Goal: Task Accomplishment & Management: Complete application form

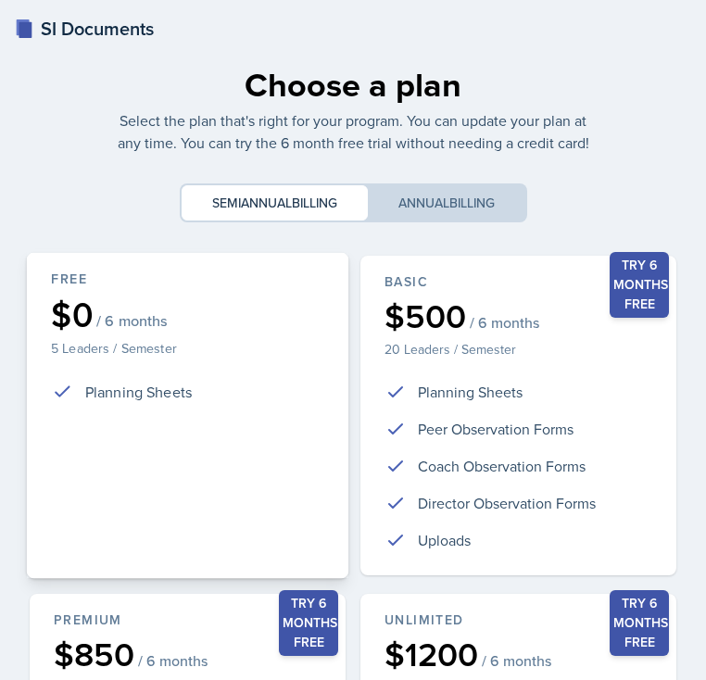
click at [277, 253] on div "Free $0 / 6 months 5 Leaders / Semester Planning Sheets" at bounding box center [188, 416] width 322 height 326
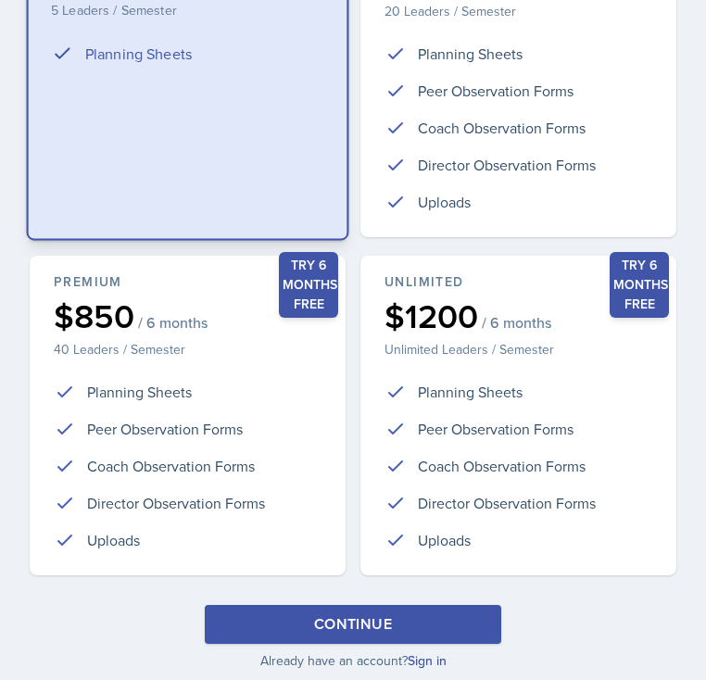
scroll to position [387, 0]
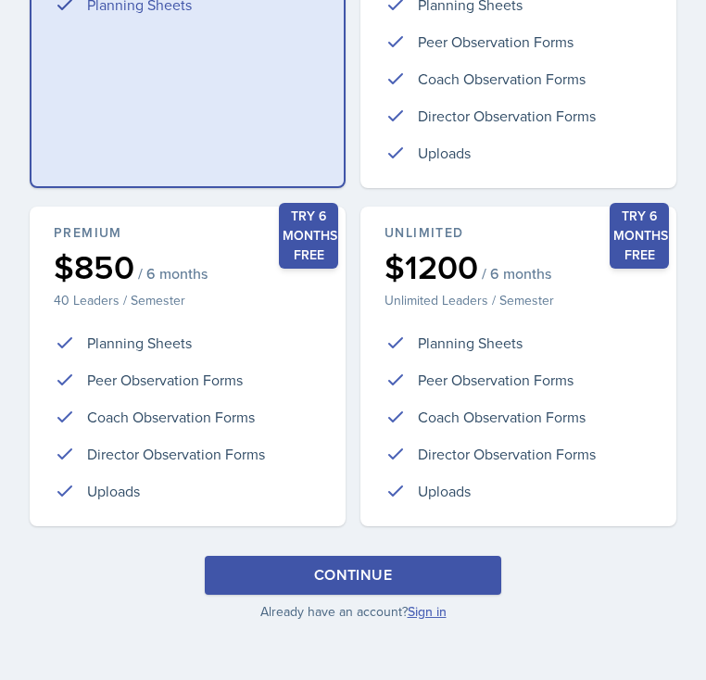
click at [427, 606] on link "Sign in" at bounding box center [426, 611] width 39 height 19
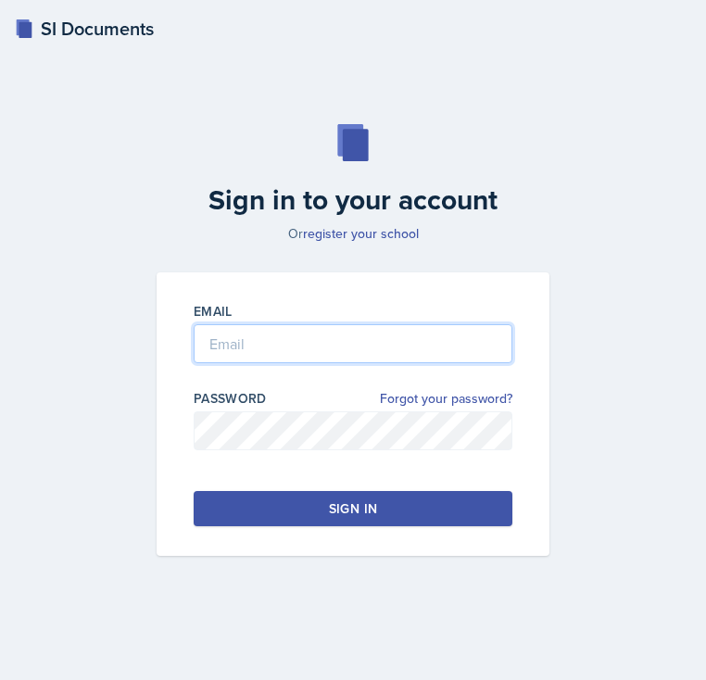
type input "[EMAIL_ADDRESS][DOMAIN_NAME]"
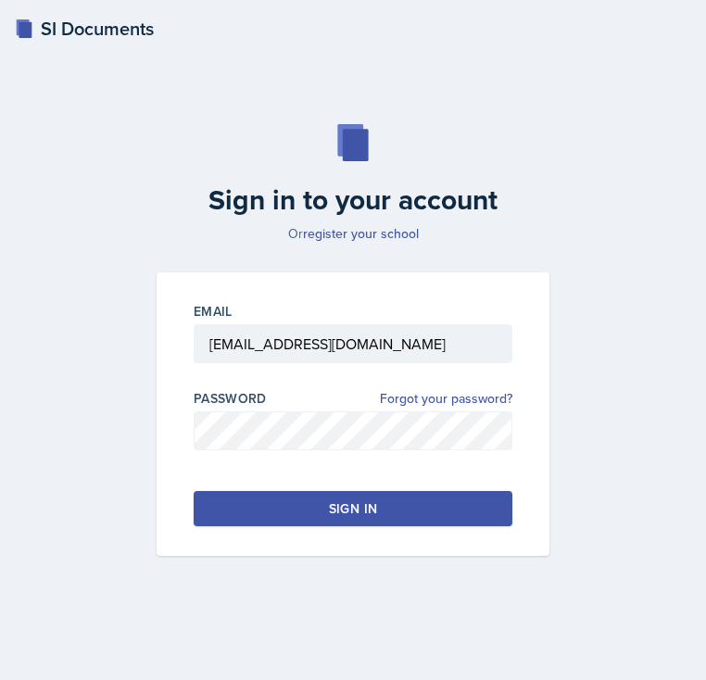
click at [374, 516] on div "Sign in" at bounding box center [353, 508] width 48 height 19
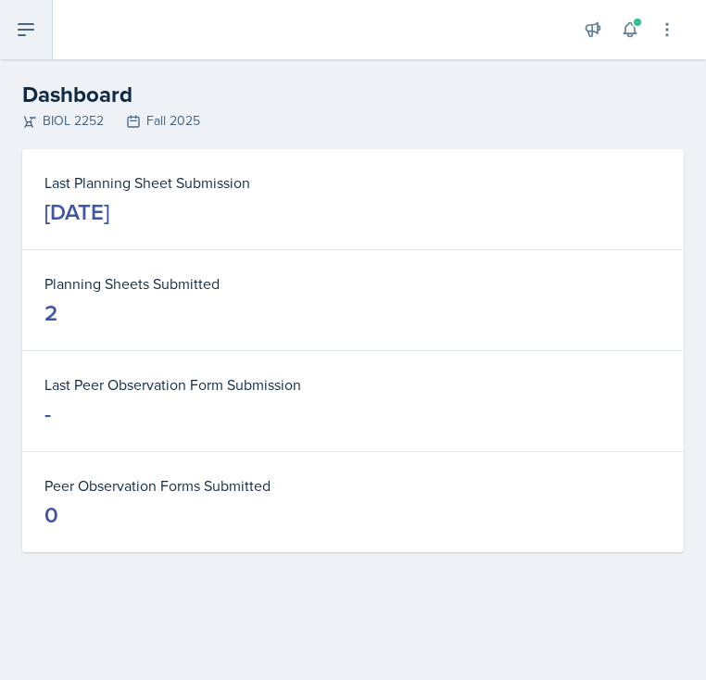
click at [39, 39] on button at bounding box center [26, 29] width 53 height 59
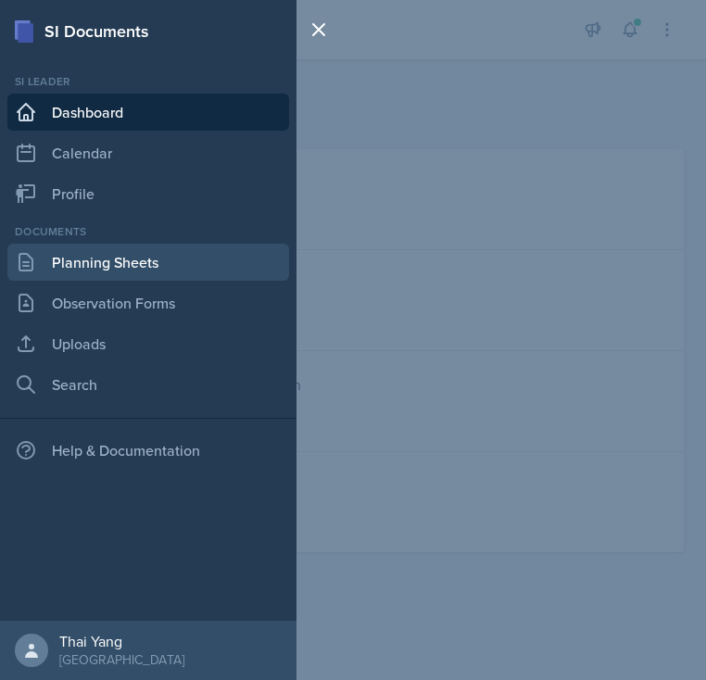
click at [148, 256] on link "Planning Sheets" at bounding box center [148, 262] width 282 height 37
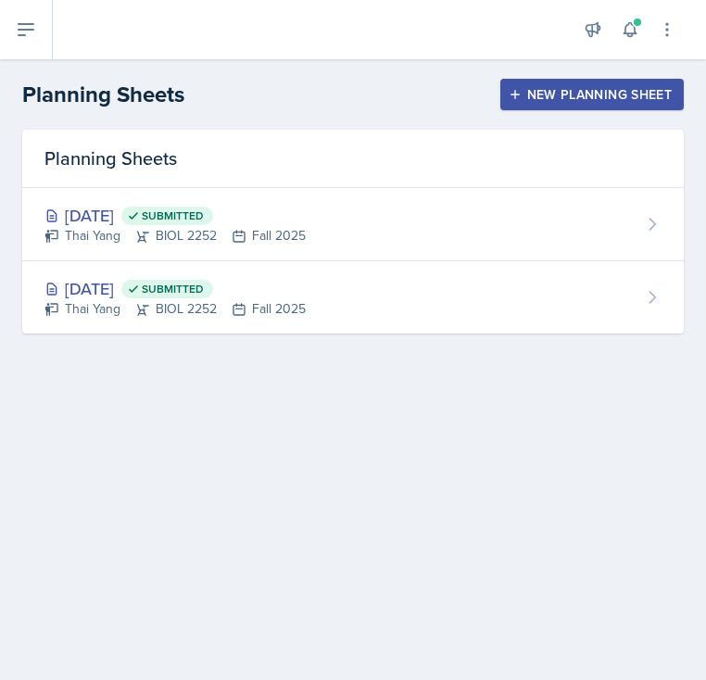
click at [575, 88] on div "New Planning Sheet" at bounding box center [591, 94] width 159 height 15
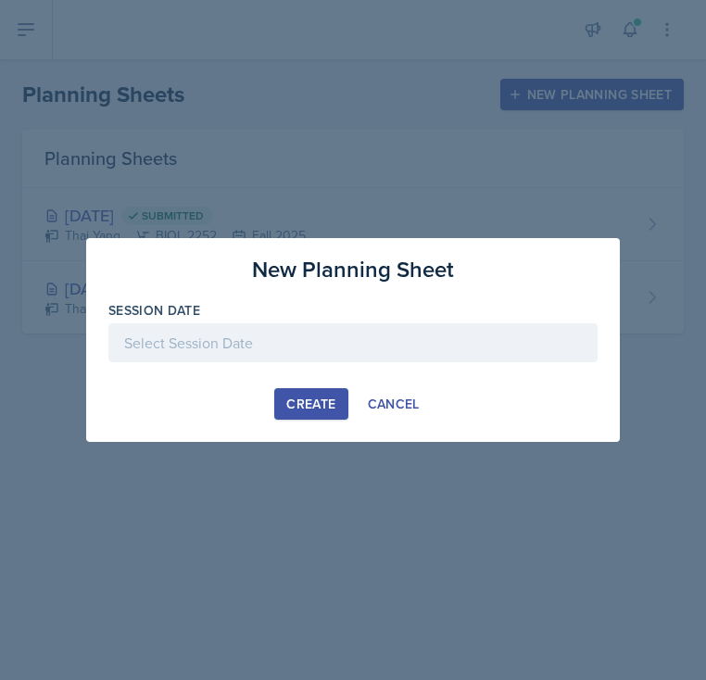
click at [267, 332] on div at bounding box center [352, 342] width 489 height 39
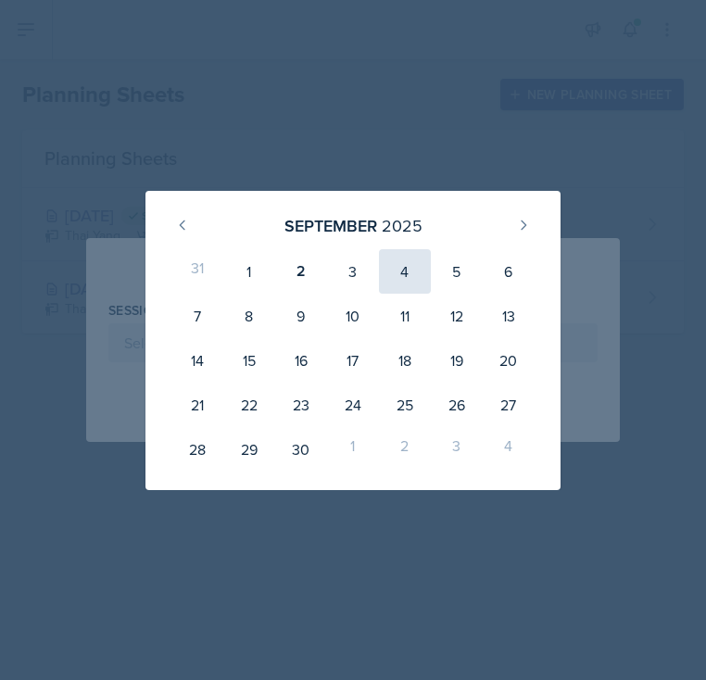
click at [400, 282] on div "4" at bounding box center [405, 271] width 52 height 44
type input "[DATE]"
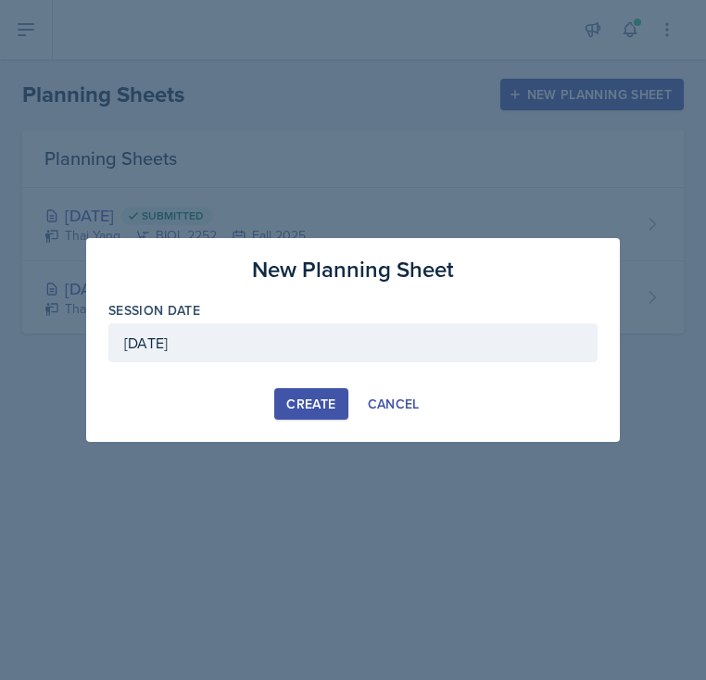
click at [305, 401] on div "Create" at bounding box center [310, 403] width 49 height 15
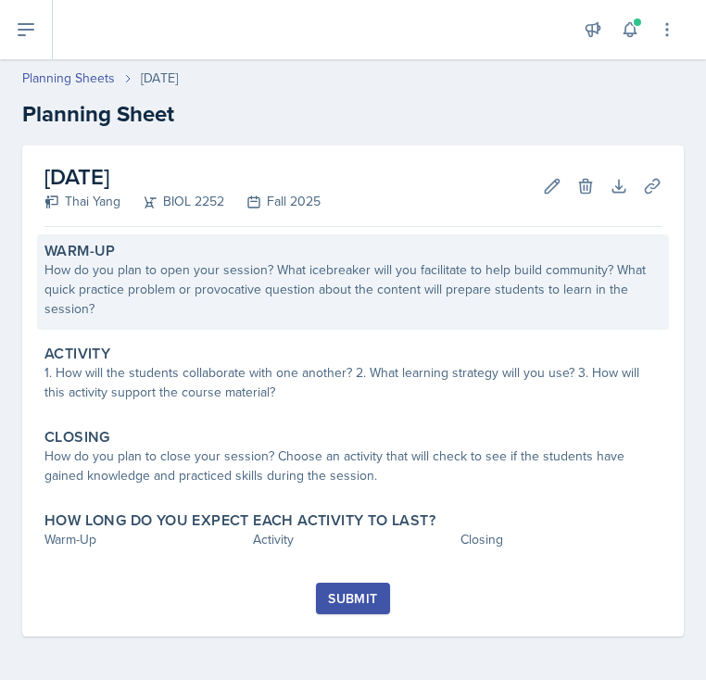
click at [216, 286] on div "How do you plan to open your session? What icebreaker will you facilitate to he…" at bounding box center [352, 289] width 617 height 58
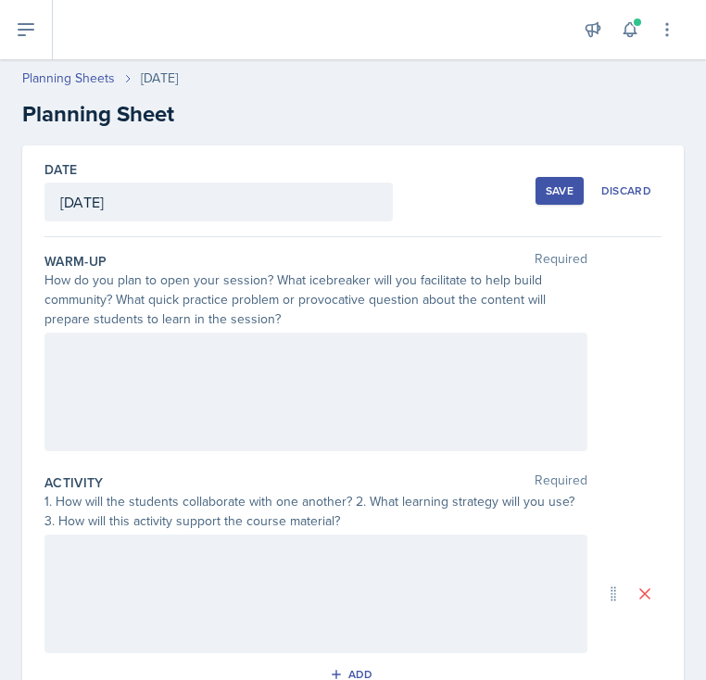
click at [216, 369] on div at bounding box center [315, 391] width 543 height 119
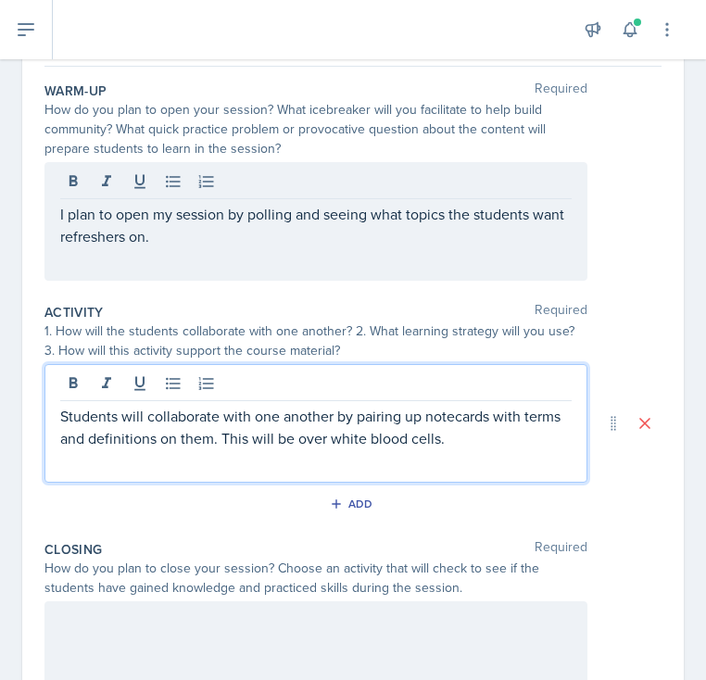
scroll to position [223, 0]
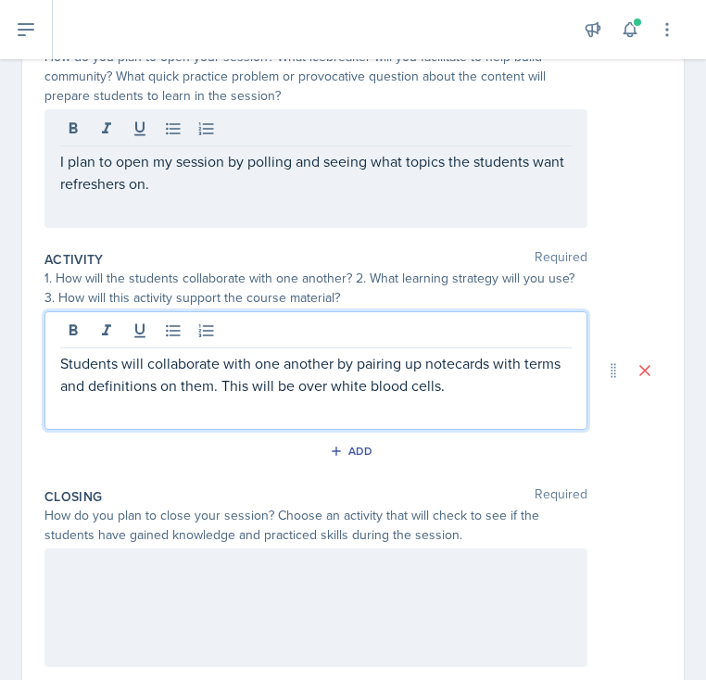
click at [219, 383] on p "Students will collaborate with one another by pairing up notecards with terms a…" at bounding box center [315, 374] width 511 height 44
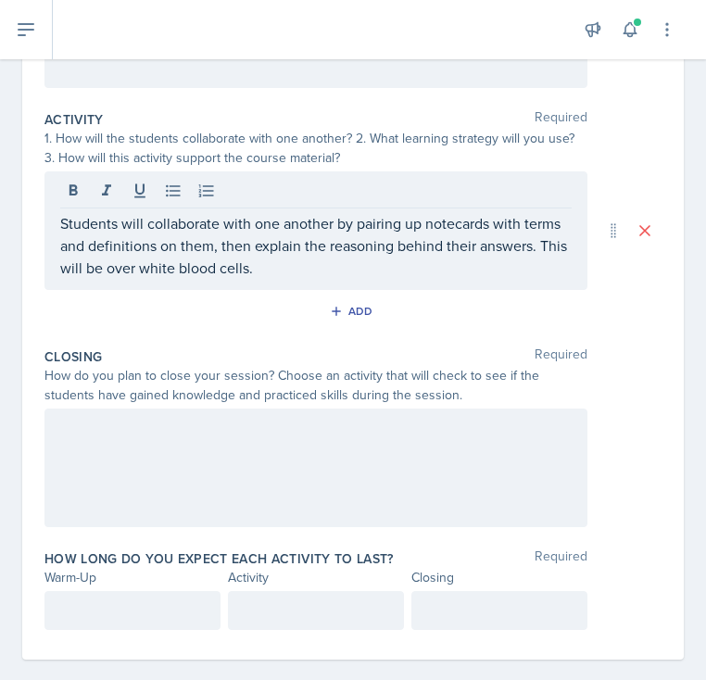
click at [225, 483] on div at bounding box center [315, 467] width 543 height 119
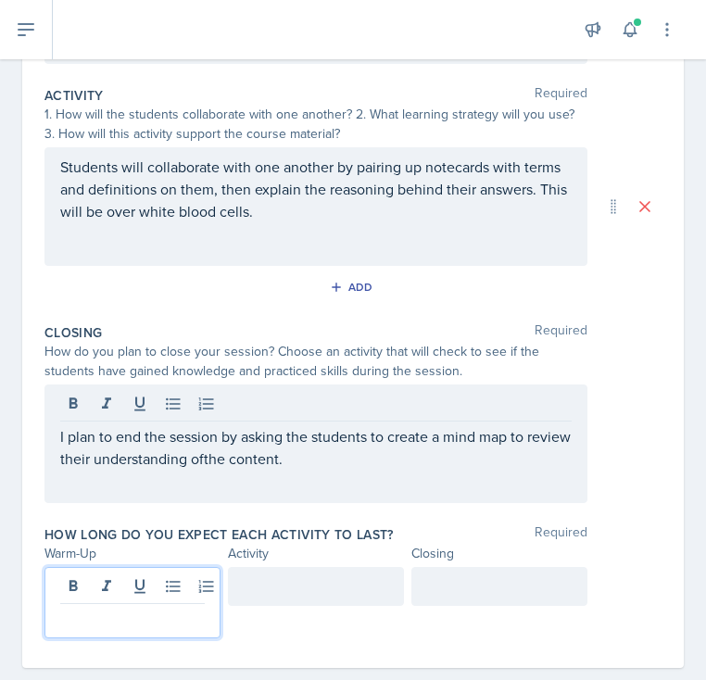
click at [112, 589] on div at bounding box center [132, 602] width 176 height 71
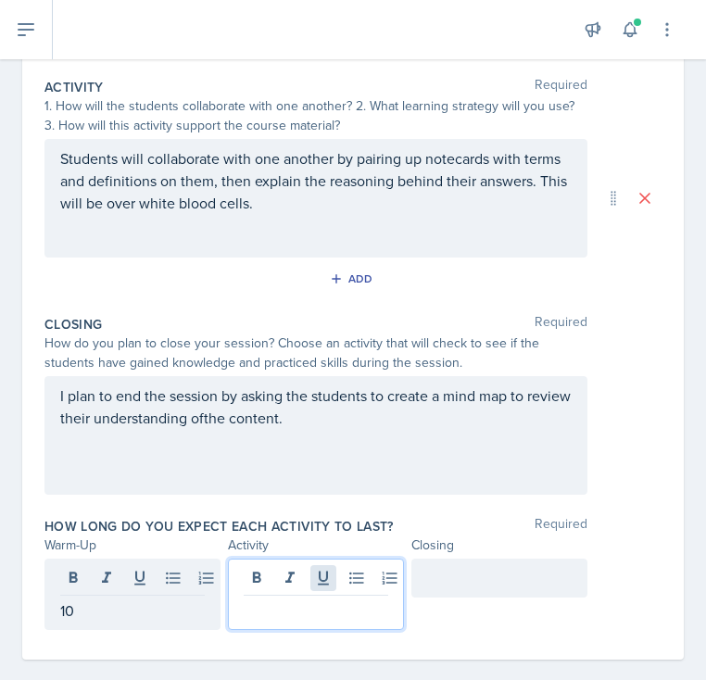
click at [328, 569] on div at bounding box center [316, 593] width 176 height 71
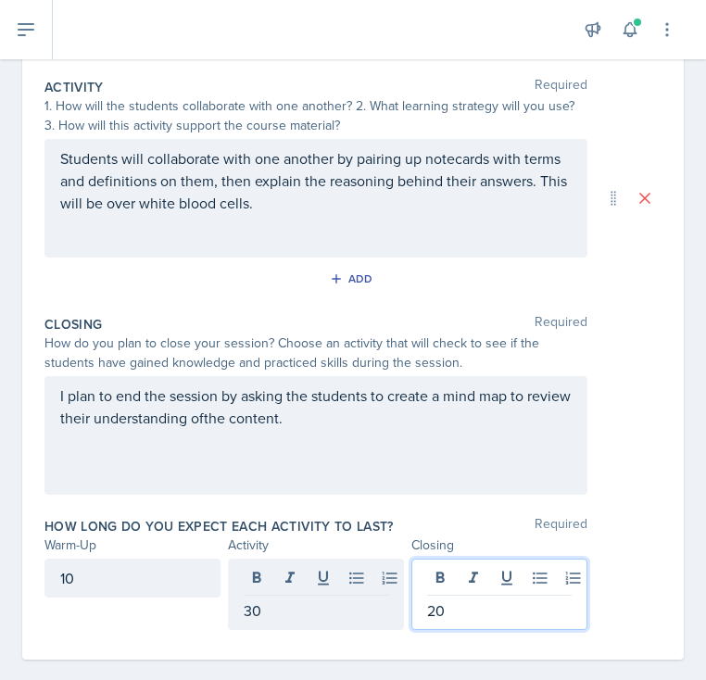
click at [397, 497] on div "Closing Required How do you plan to close your session? Choose an activity that…" at bounding box center [352, 408] width 617 height 202
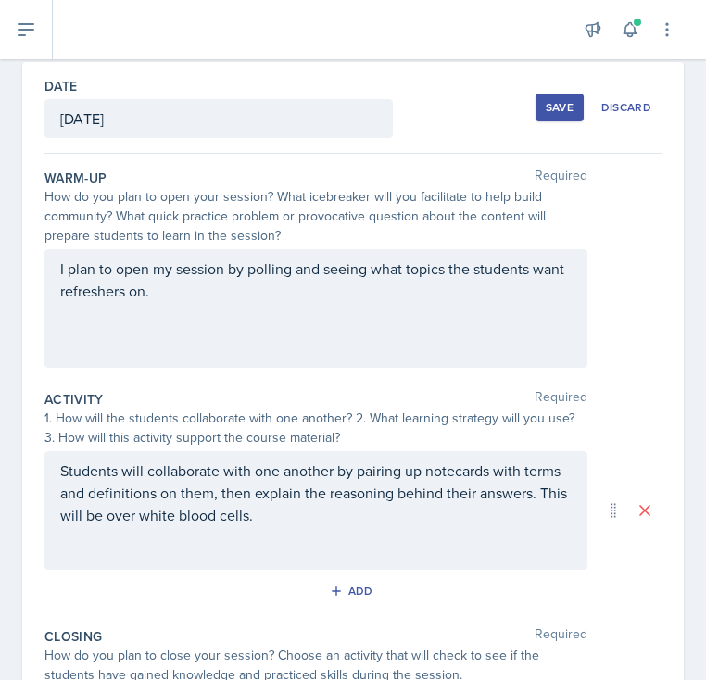
scroll to position [0, 0]
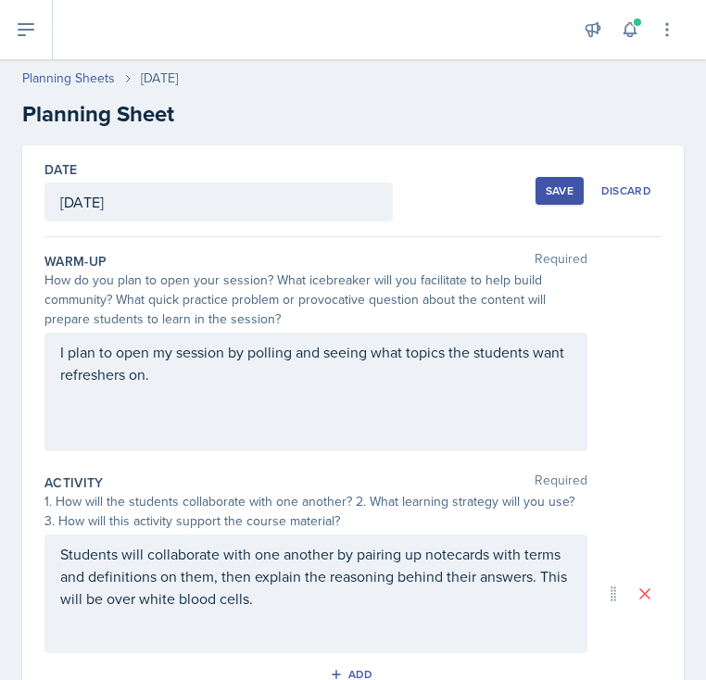
click at [561, 194] on div "Save" at bounding box center [559, 190] width 28 height 15
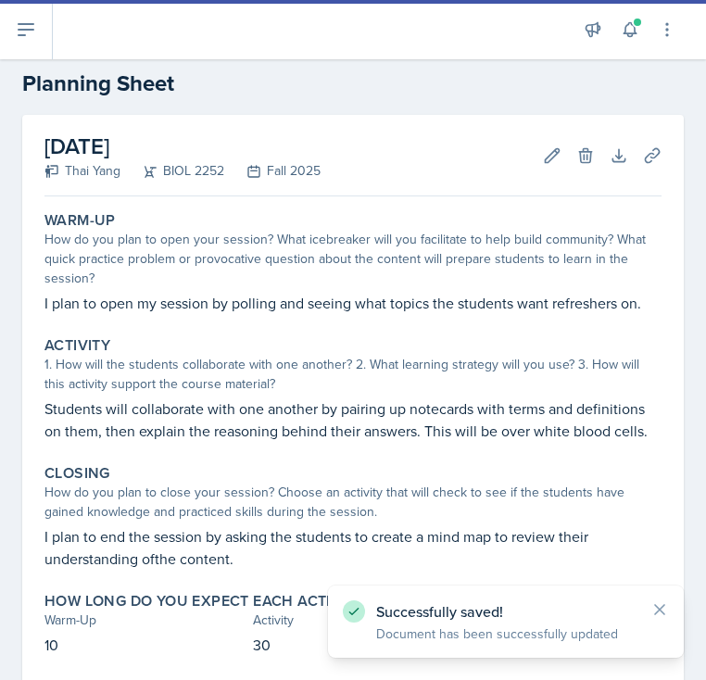
scroll to position [134, 0]
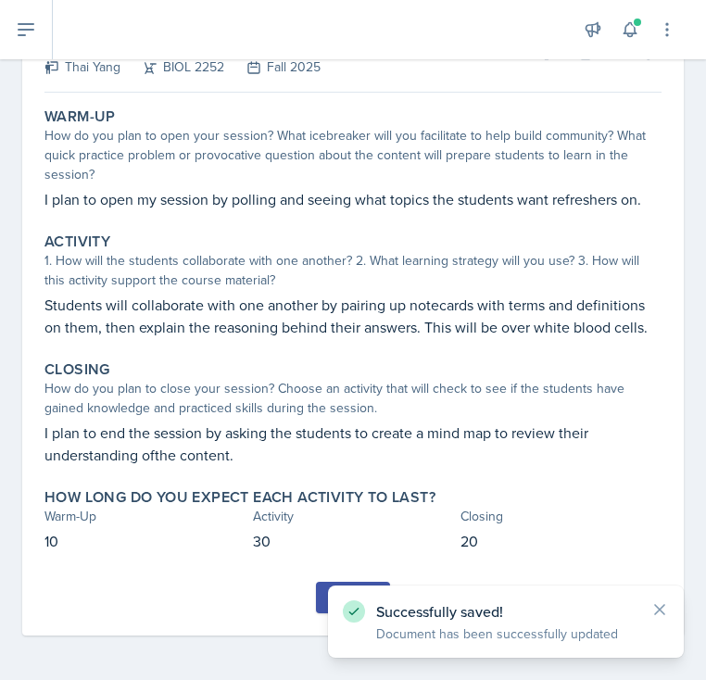
click at [321, 590] on button "Submit" at bounding box center [352, 597] width 73 height 31
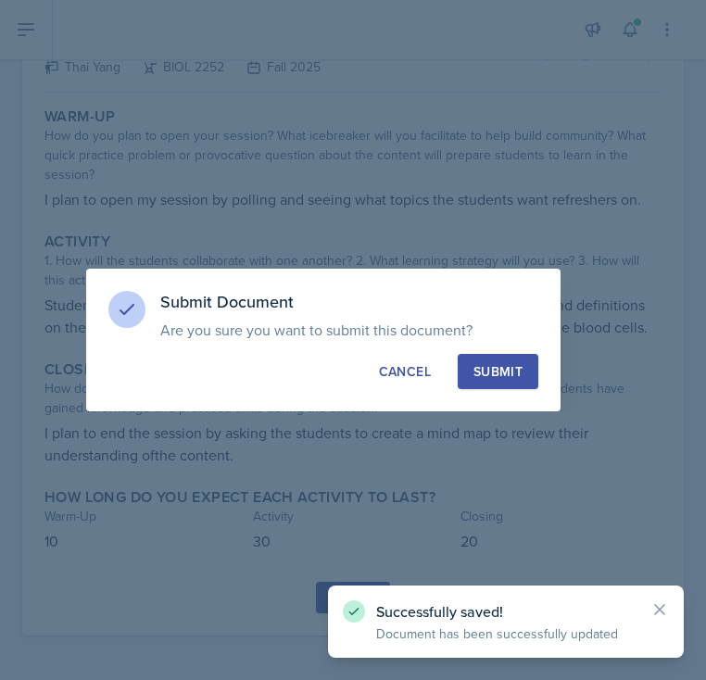
click at [515, 360] on button "Submit" at bounding box center [497, 371] width 81 height 35
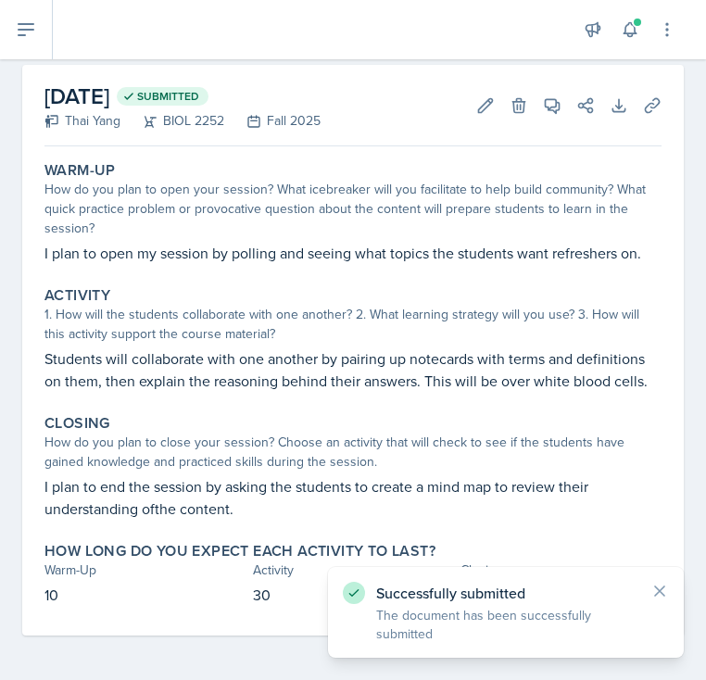
scroll to position [0, 0]
